Goal: Information Seeking & Learning: Learn about a topic

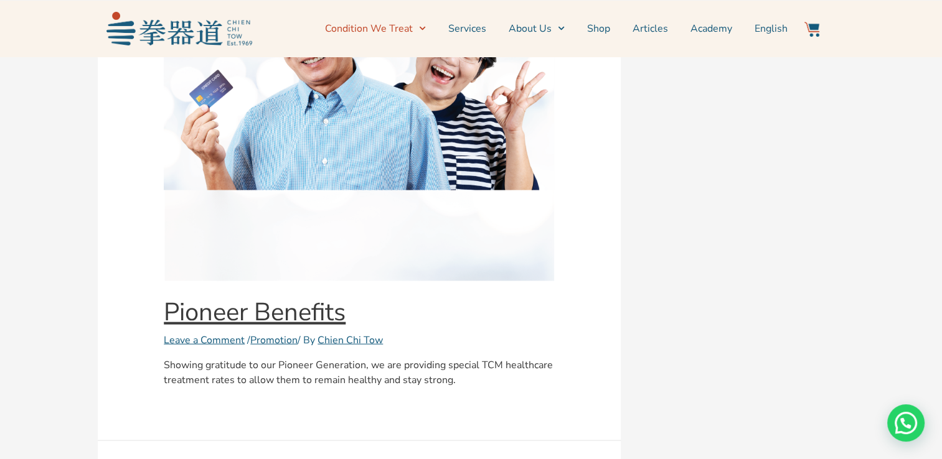
scroll to position [2800, 0]
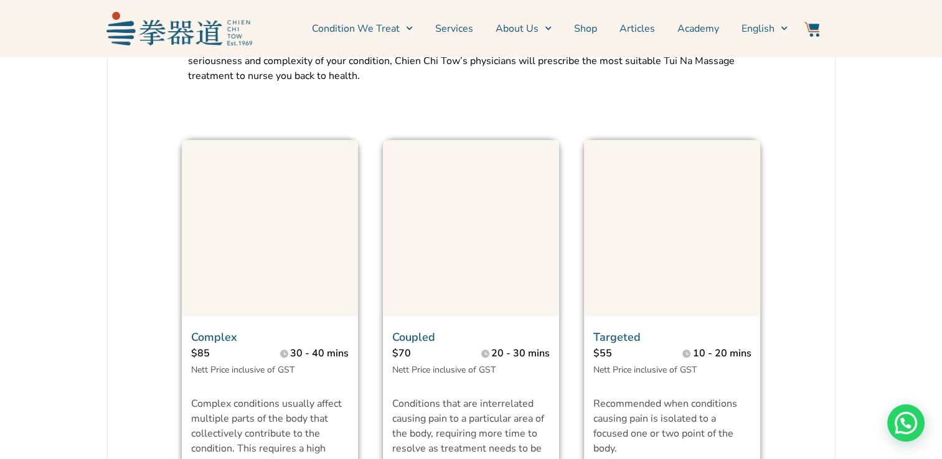
scroll to position [933, 0]
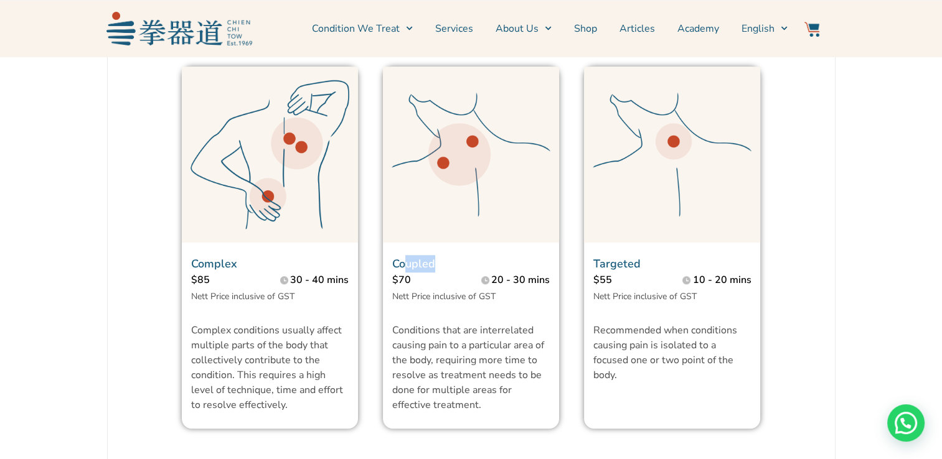
drag, startPoint x: 435, startPoint y: 291, endPoint x: 405, endPoint y: 290, distance: 30.5
click at [405, 273] on p "Coupled" at bounding box center [470, 263] width 157 height 17
click at [829, 246] on div "Injuries to our muscles, bones and tendons can happen during sports or at work …" at bounding box center [471, 364] width 727 height 1565
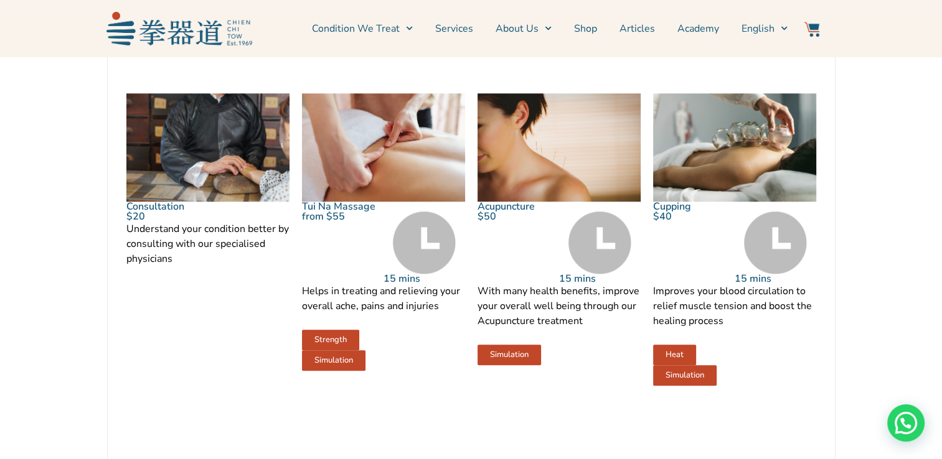
scroll to position [1307, 0]
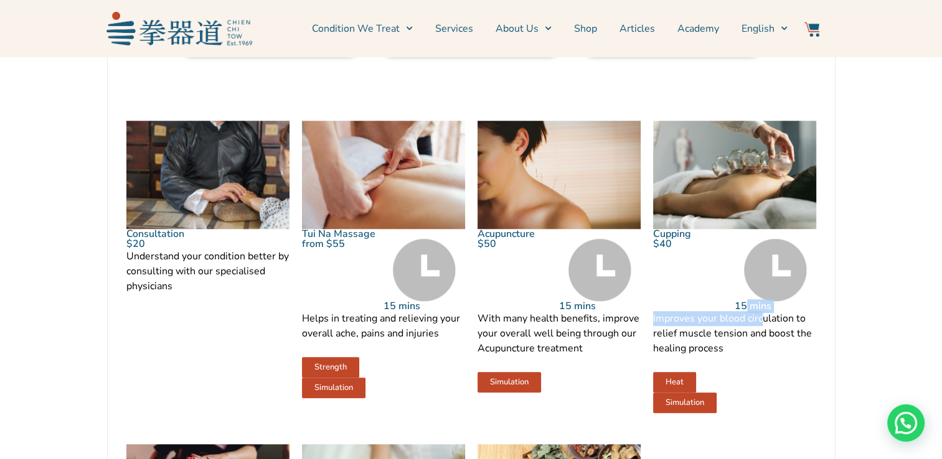
drag, startPoint x: 746, startPoint y: 331, endPoint x: 769, endPoint y: 347, distance: 27.6
click at [769, 347] on div "Cupping $40 15 mins Improves your blood circulation to relief muscle tension an…" at bounding box center [734, 267] width 163 height 292
drag, startPoint x: 769, startPoint y: 347, endPoint x: 716, endPoint y: 360, distance: 54.3
click at [716, 356] on p "Improves your blood circulation to relief muscle tension and boost the healing …" at bounding box center [734, 333] width 163 height 45
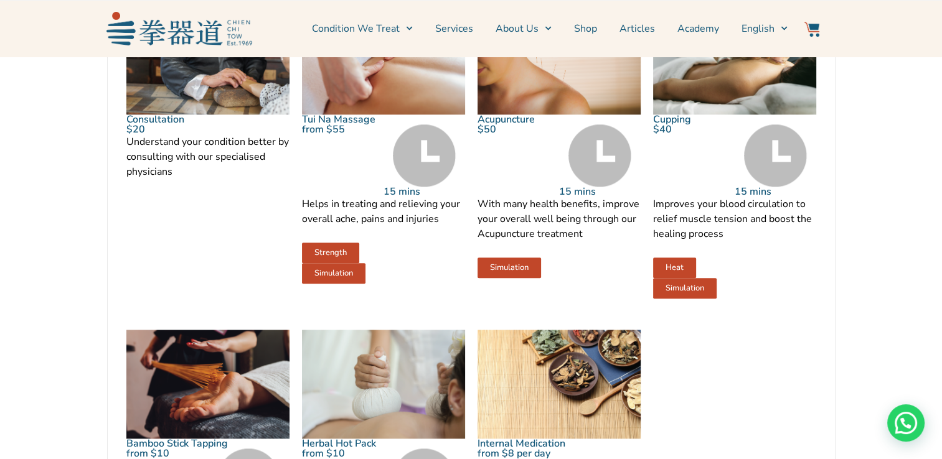
scroll to position [1431, 0]
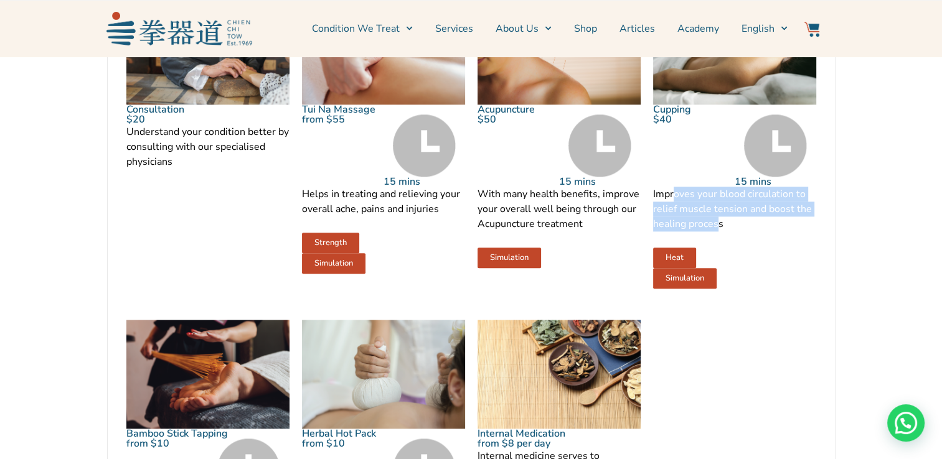
drag, startPoint x: 674, startPoint y: 220, endPoint x: 717, endPoint y: 248, distance: 50.9
click at [717, 232] on p "Improves your blood circulation to relief muscle tension and boost the healing …" at bounding box center [734, 209] width 163 height 45
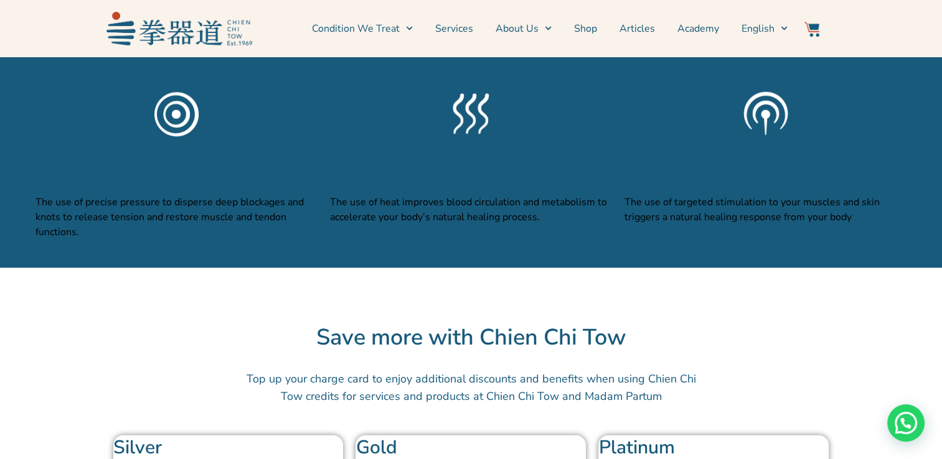
scroll to position [3174, 0]
